Goal: Task Accomplishment & Management: Manage account settings

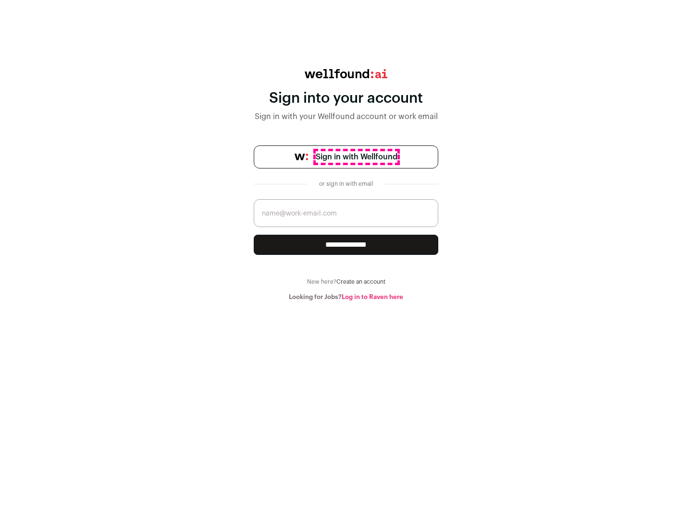
click at [356, 157] on span "Sign in with Wellfound" at bounding box center [357, 157] width 82 height 12
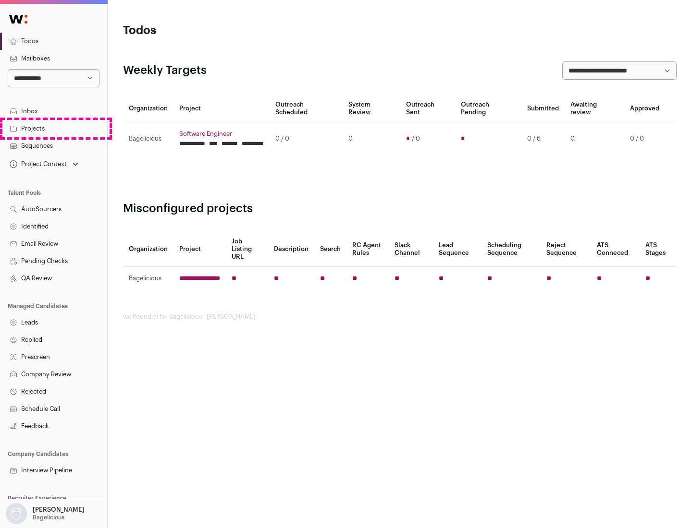
click at [53, 128] on link "Projects" at bounding box center [53, 128] width 107 height 17
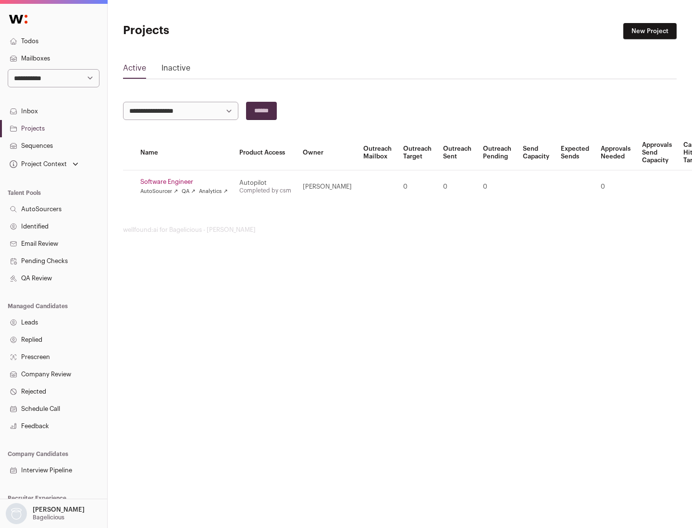
click at [187, 182] on link "Software Engineer" at bounding box center [183, 182] width 87 height 8
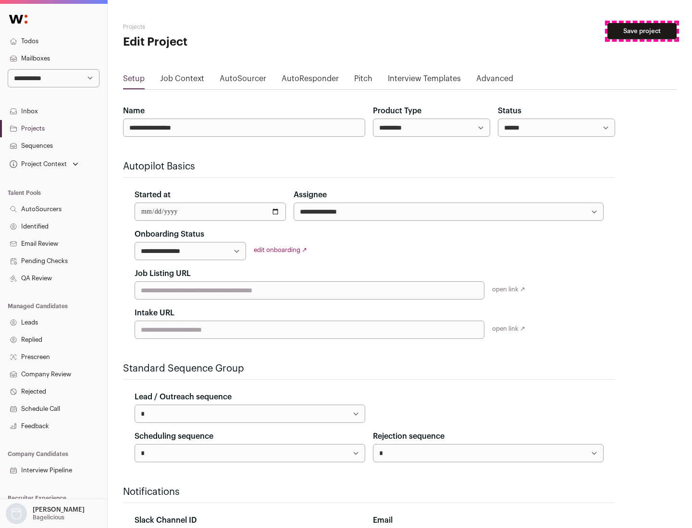
click at [642, 31] on button "Save project" at bounding box center [641, 31] width 69 height 16
